Goal: Transaction & Acquisition: Purchase product/service

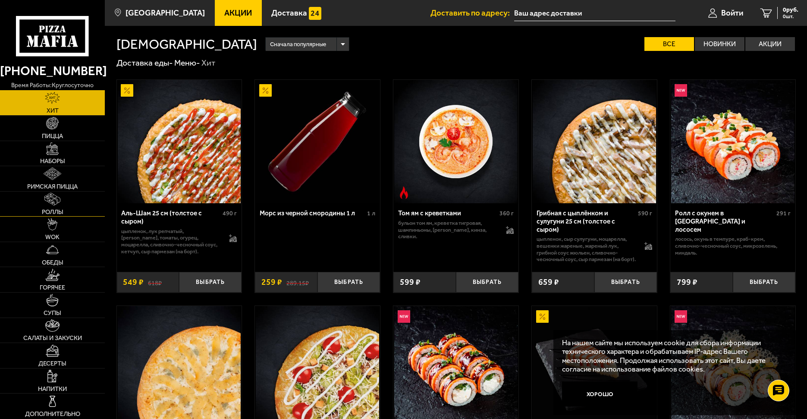
click at [56, 203] on img at bounding box center [52, 199] width 16 height 13
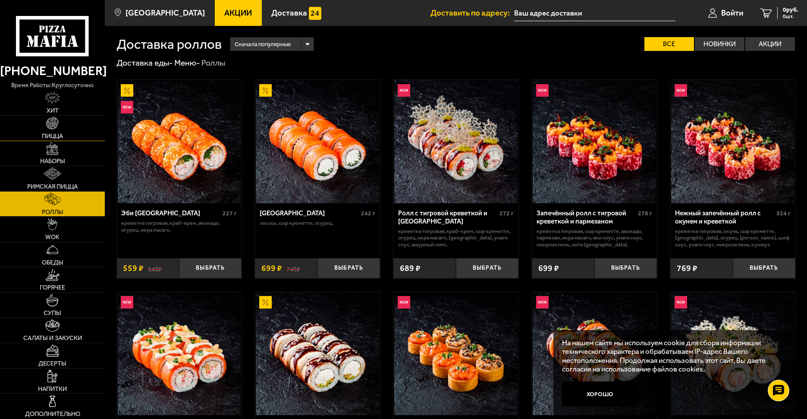
click at [50, 141] on link "Пицца" at bounding box center [52, 128] width 105 height 25
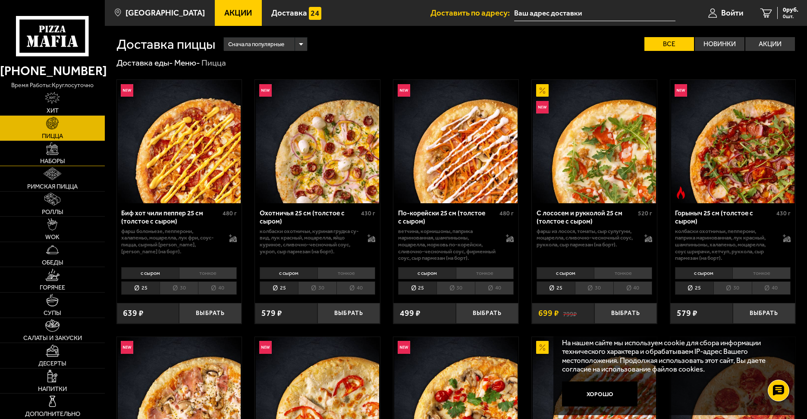
click at [57, 149] on img at bounding box center [52, 148] width 13 height 13
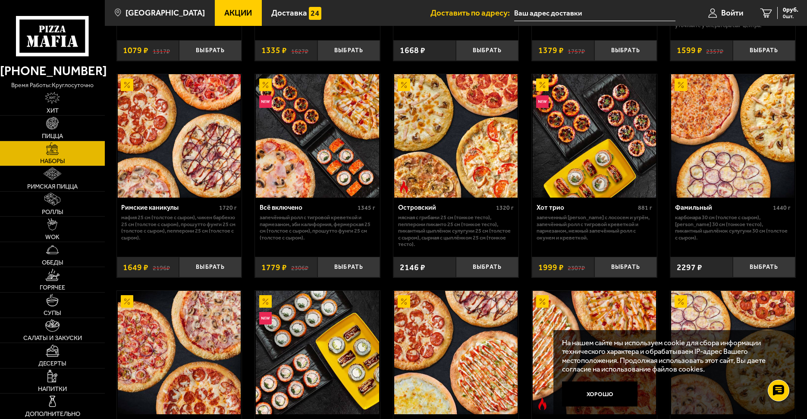
scroll to position [647, 0]
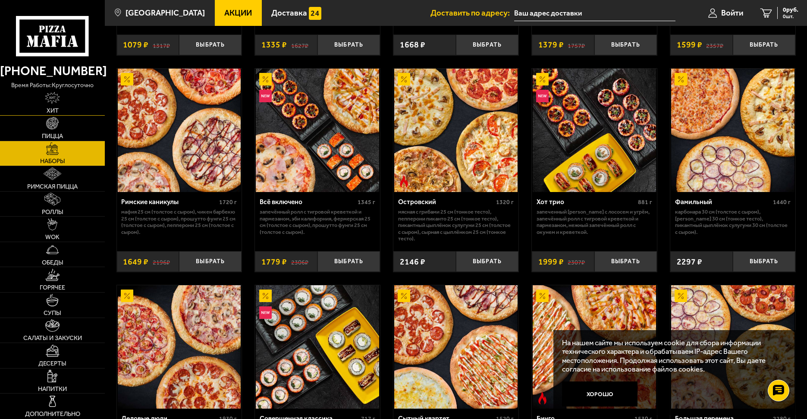
click at [51, 98] on img at bounding box center [52, 98] width 15 height 13
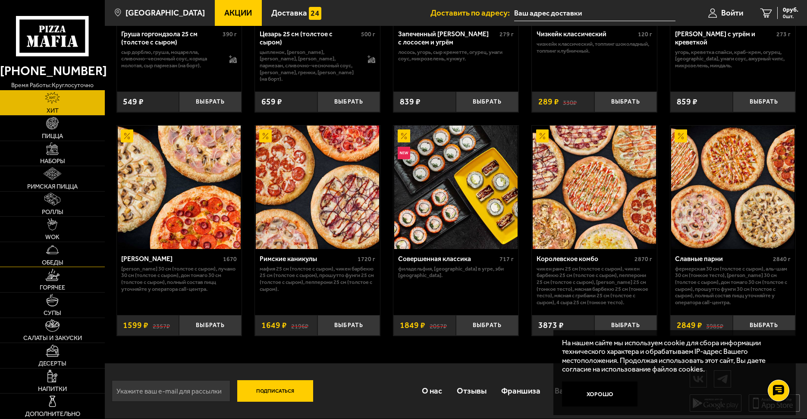
scroll to position [407, 0]
click at [48, 254] on img at bounding box center [52, 249] width 13 height 13
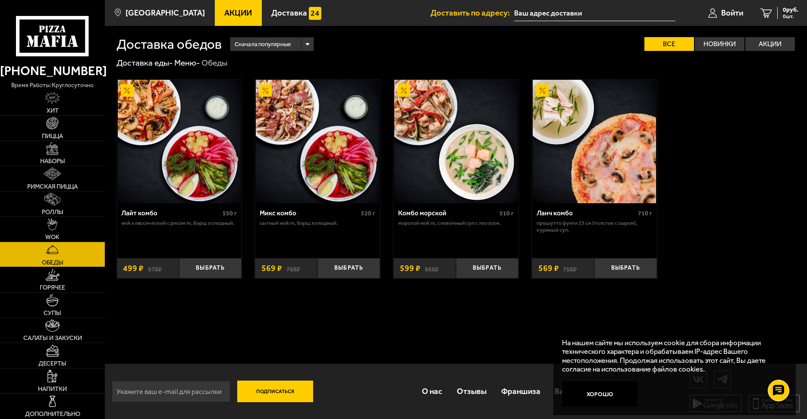
click at [226, 18] on link "Акции" at bounding box center [238, 13] width 47 height 26
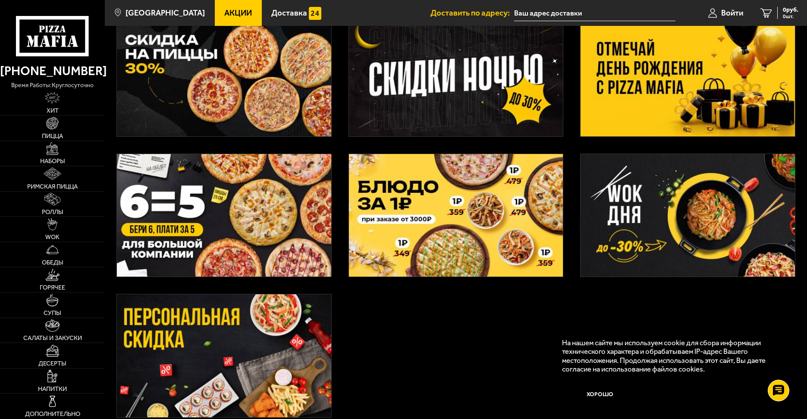
scroll to position [216, 0]
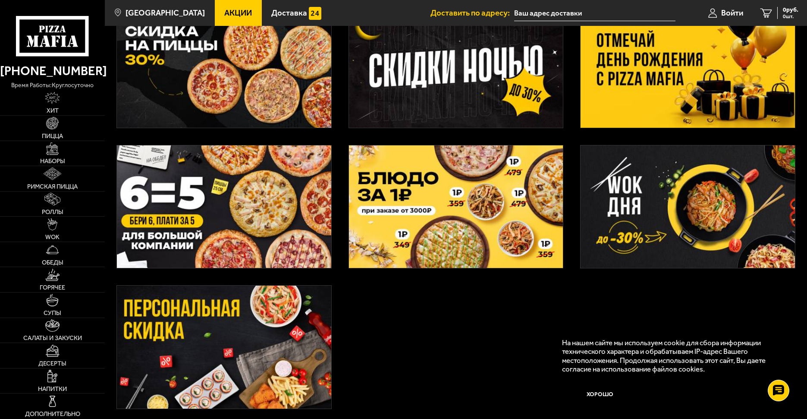
click at [235, 360] on img at bounding box center [224, 346] width 214 height 123
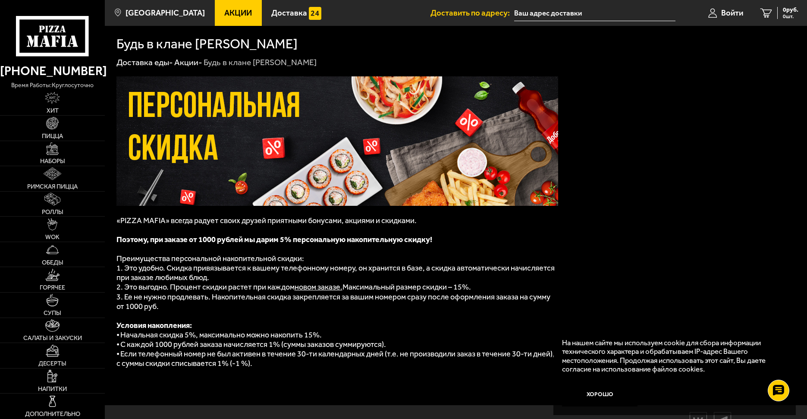
click at [235, 10] on span "Акции" at bounding box center [238, 13] width 28 height 8
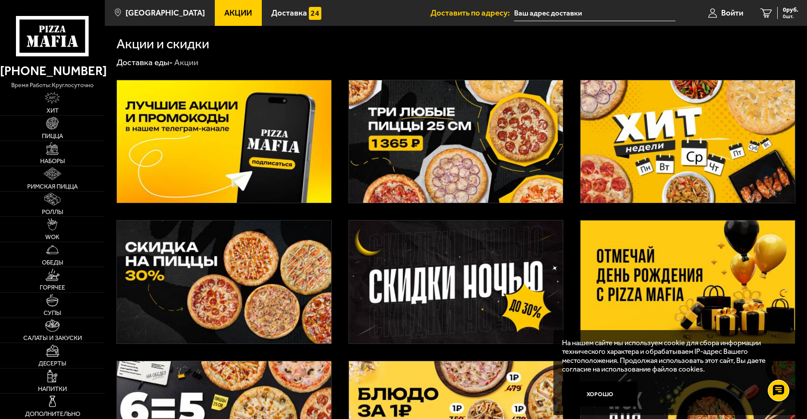
click at [213, 318] on img at bounding box center [224, 281] width 214 height 123
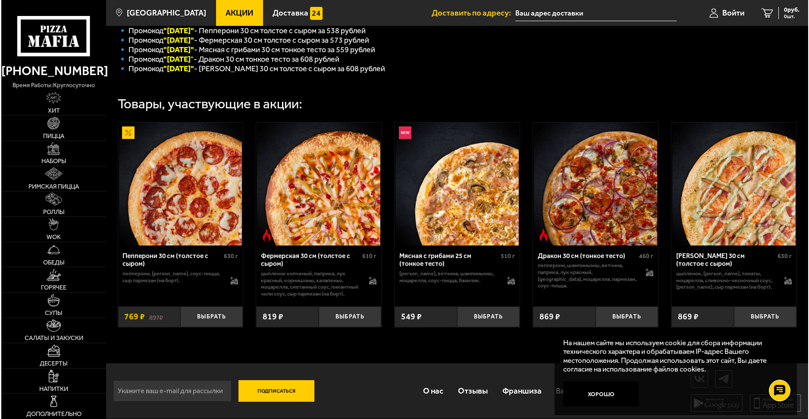
scroll to position [239, 0]
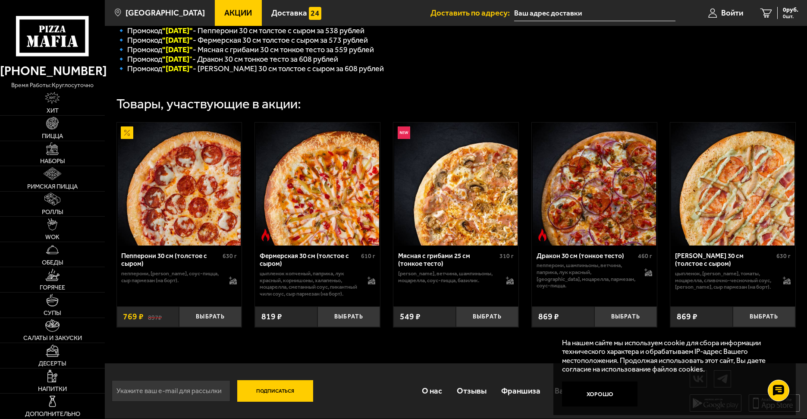
click at [428, 252] on div "Мясная с грибами 25 см (тонкое тесто)" at bounding box center [447, 260] width 99 height 16
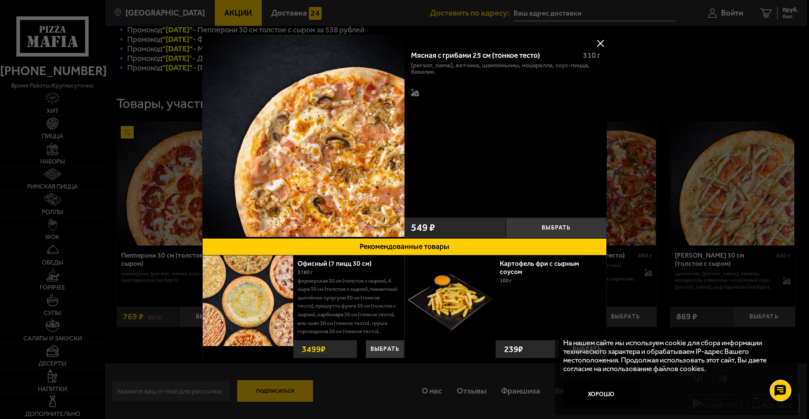
click at [597, 38] on button at bounding box center [600, 43] width 13 height 13
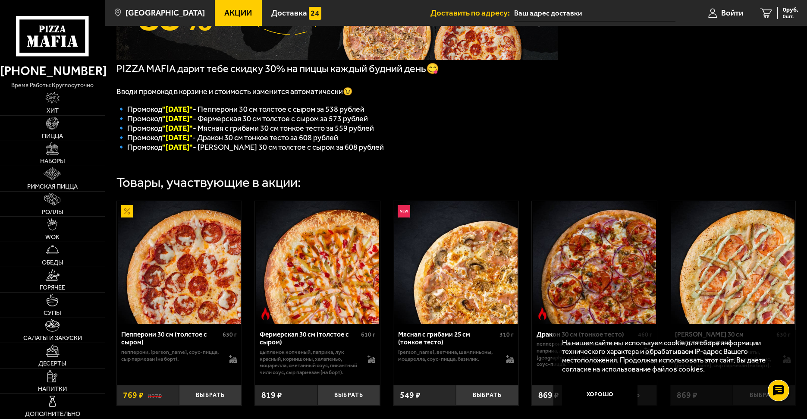
scroll to position [189, 0]
